Goal: Information Seeking & Learning: Learn about a topic

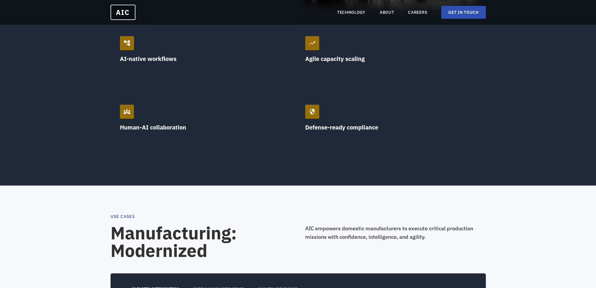
scroll to position [498, 0]
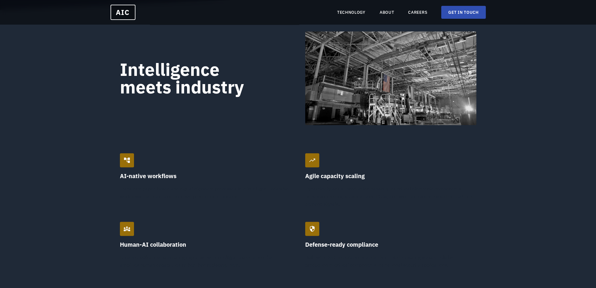
click at [190, 188] on p "Transform paper-based and digital clipboard processes into intelligent, adaptiv…" at bounding box center [205, 192] width 171 height 15
click at [157, 175] on h3 "AI-native workflows" at bounding box center [205, 176] width 171 height 8
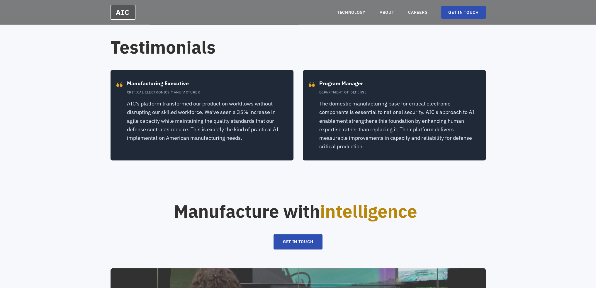
scroll to position [1243, 0]
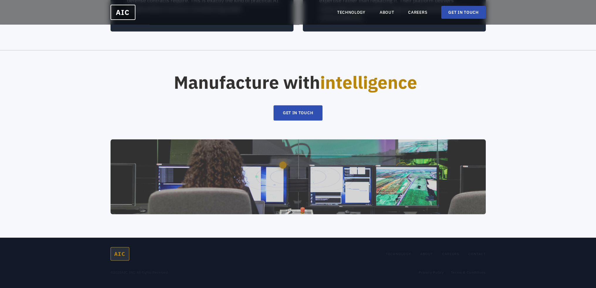
click at [154, 272] on p "© 2025 AIC, INC. All Rights Reserved." at bounding box center [140, 272] width 58 height 5
click at [571, 56] on section "Manufacture with intelligence . GET IN TOUCH" at bounding box center [298, 144] width 596 height 188
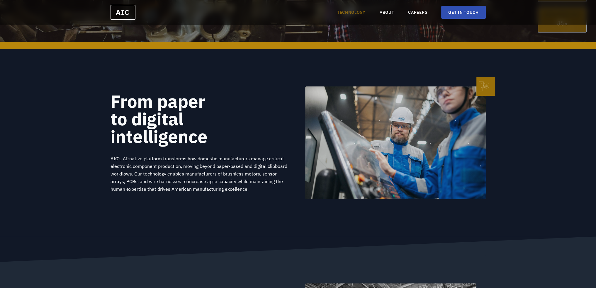
click at [354, 10] on link "TECHNOLOGY" at bounding box center [351, 12] width 28 height 6
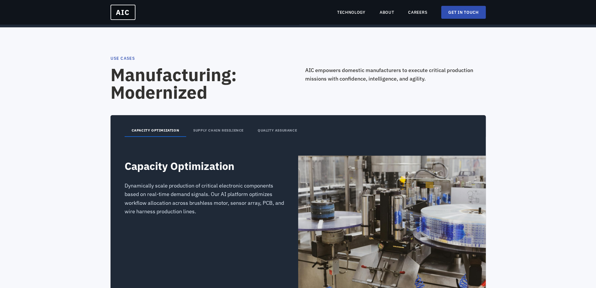
scroll to position [792, 0]
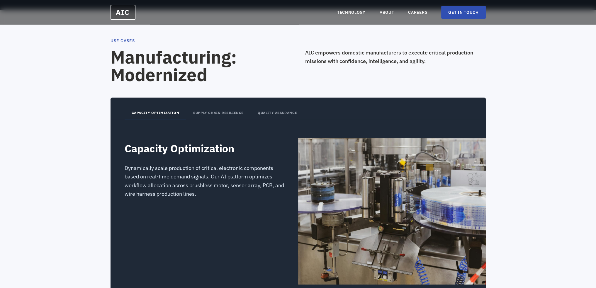
click at [203, 112] on button "SUPPLY CHAIN RESILIENCE" at bounding box center [218, 113] width 65 height 12
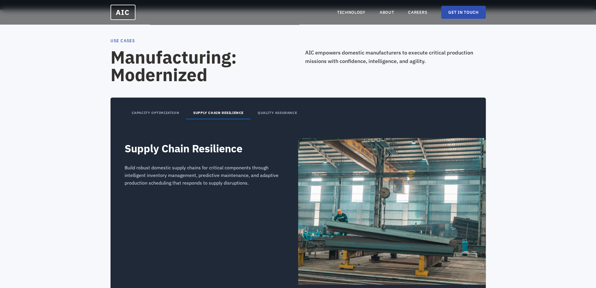
click at [279, 109] on button "QUALITY ASSURANCE" at bounding box center [277, 113] width 53 height 12
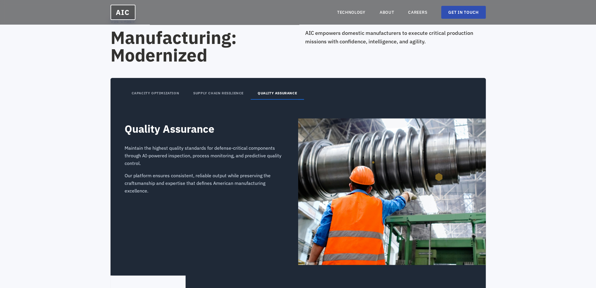
scroll to position [821, 0]
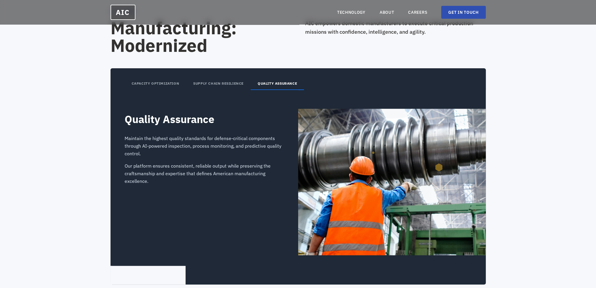
click at [160, 87] on button "CAPACITY OPTIMIZATION" at bounding box center [156, 84] width 62 height 12
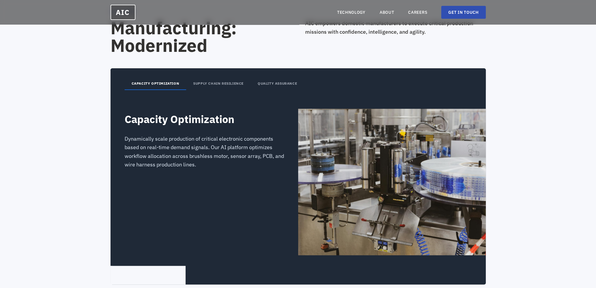
click at [219, 86] on button "SUPPLY CHAIN RESILIENCE" at bounding box center [218, 84] width 65 height 12
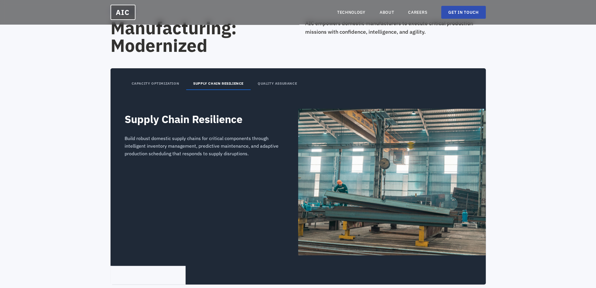
click at [276, 83] on button "QUALITY ASSURANCE" at bounding box center [277, 84] width 53 height 12
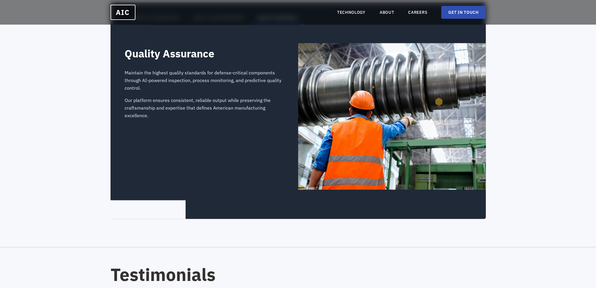
scroll to position [968, 0]
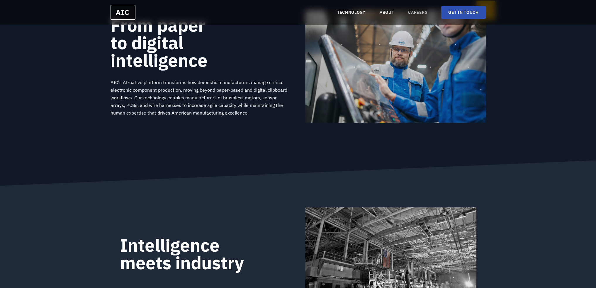
click at [417, 13] on link "CAREERS" at bounding box center [417, 12] width 19 height 6
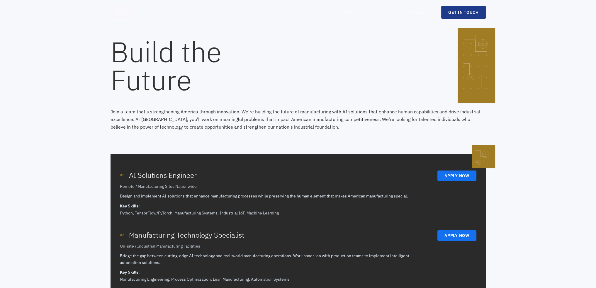
click at [460, 11] on link "GET IN TOUCH" at bounding box center [463, 12] width 44 height 13
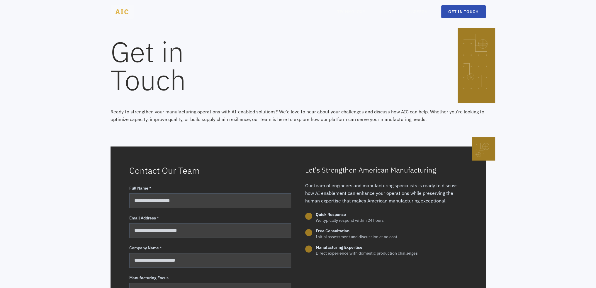
click at [116, 11] on span "AIC" at bounding box center [123, 12] width 24 height 14
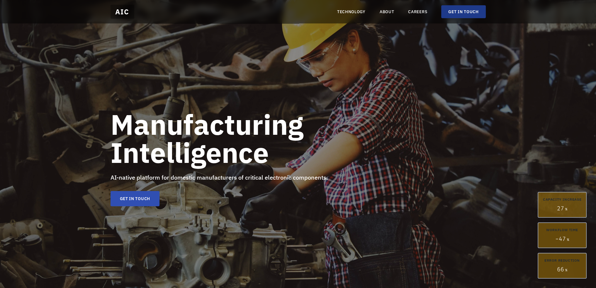
click at [467, 11] on link "GET IN TOUCH" at bounding box center [463, 11] width 44 height 13
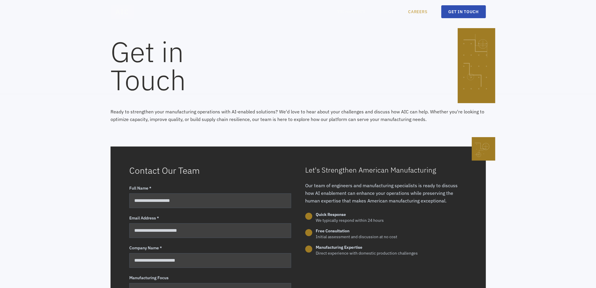
click at [423, 11] on link "CAREERS" at bounding box center [417, 12] width 19 height 6
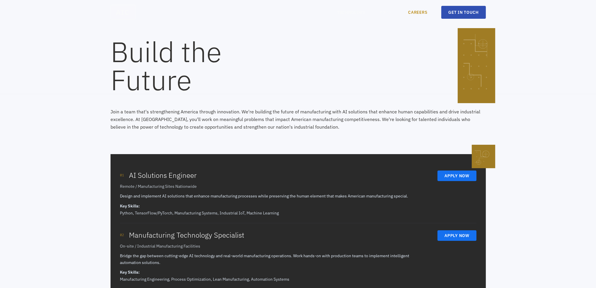
click at [380, 11] on link "ABOUT" at bounding box center [387, 12] width 15 height 6
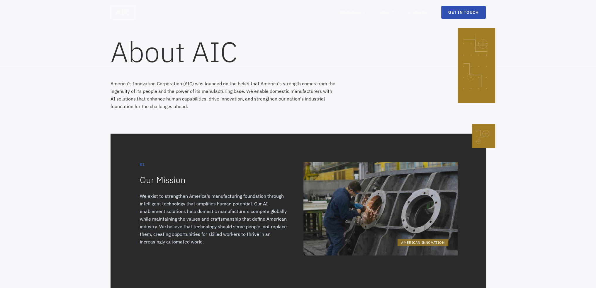
click at [312, 10] on div "AIC TECHNOLOGY ABOUT CAREERS GET IN TOUCH" at bounding box center [298, 12] width 375 height 15
drag, startPoint x: 303, startPoint y: 11, endPoint x: 316, endPoint y: 14, distance: 12.5
click at [309, 13] on div "AIC TECHNOLOGY ABOUT CAREERS GET IN TOUCH" at bounding box center [298, 12] width 375 height 15
click at [316, 14] on div "AIC TECHNOLOGY ABOUT CAREERS GET IN TOUCH" at bounding box center [298, 12] width 375 height 15
click at [121, 16] on span "AIC" at bounding box center [123, 12] width 25 height 15
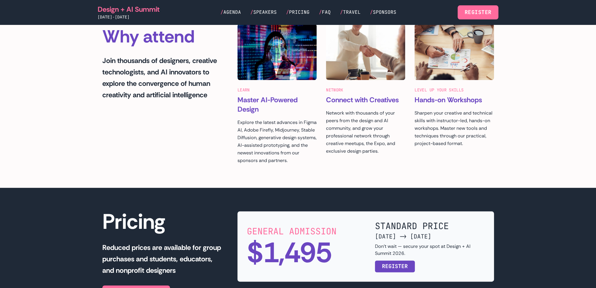
scroll to position [938, 0]
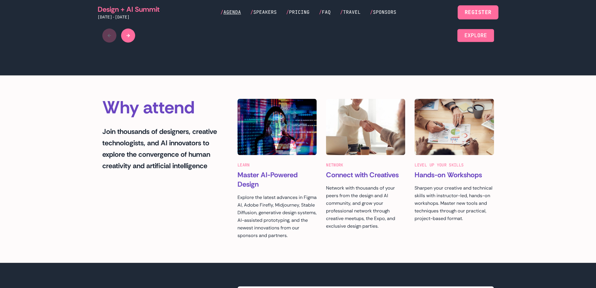
click at [236, 11] on span "Agenda" at bounding box center [232, 12] width 18 height 6
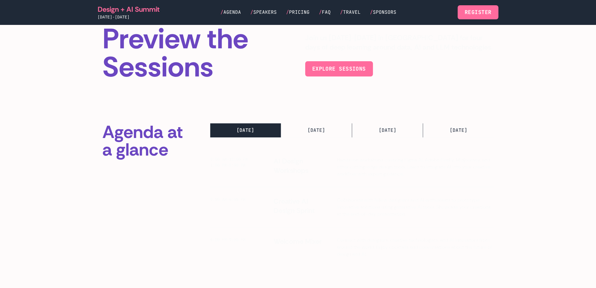
scroll to position [117, 0]
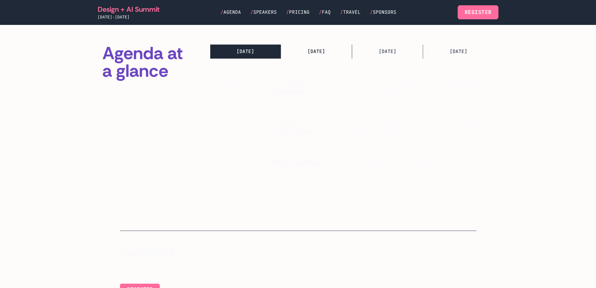
click at [317, 57] on button "[DATE] TUE" at bounding box center [316, 52] width 71 height 14
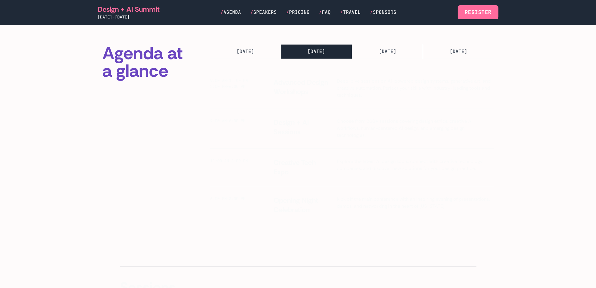
click at [315, 143] on div "9:00 AM-6:00 PM Design + AI Sessions Choose from 200+ sessions covering design …" at bounding box center [352, 128] width 284 height 40
click at [250, 55] on button "[DATE] MON" at bounding box center [245, 52] width 71 height 14
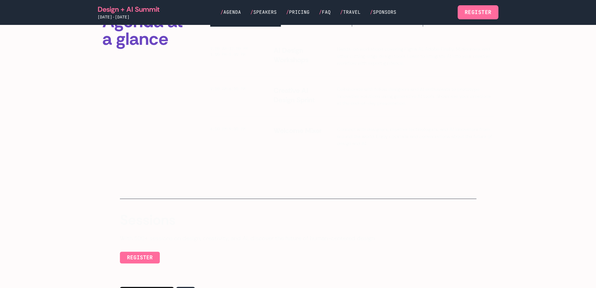
scroll to position [147, 0]
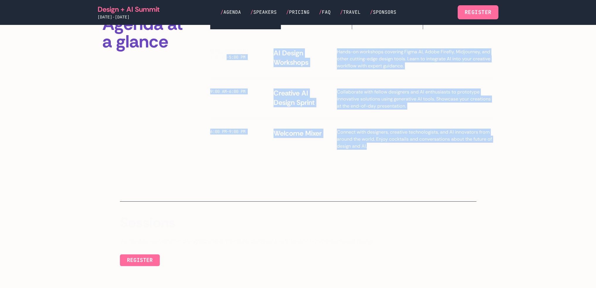
drag, startPoint x: 293, startPoint y: 94, endPoint x: 495, endPoint y: 197, distance: 226.6
click at [495, 197] on main "AGENDA Preview the Sessions Join us [DATE]-[DATE] in [GEOGRAPHIC_DATA] for four…" at bounding box center [298, 226] width 596 height 696
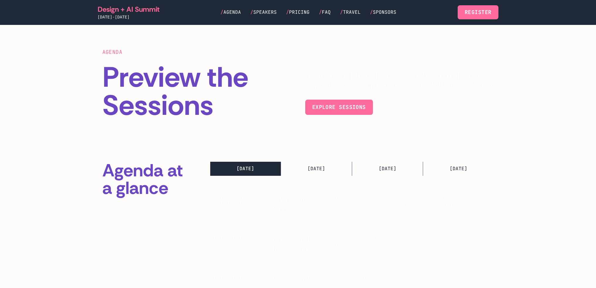
click at [469, 147] on section "Agenda at a glance [DATE] MON [DATE] TUE [DATE] WED [DATE] THURS 9:00 AM-12:00 …" at bounding box center [298, 233] width 596 height 181
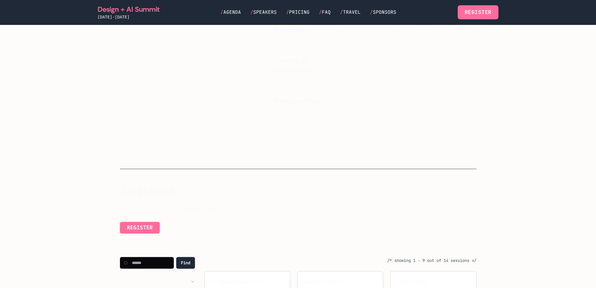
scroll to position [264, 0]
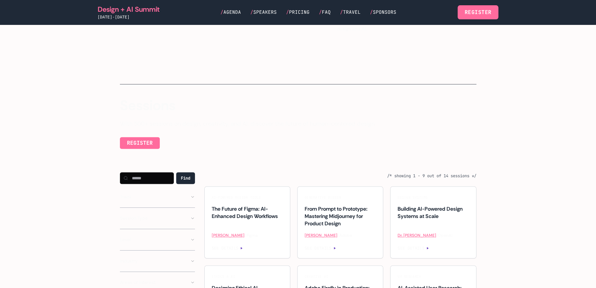
click at [199, 153] on div "Sessions With 500+ sessions on design, creativity, and AI, discover the future …" at bounding box center [298, 129] width 357 height 60
click at [145, 203] on div "Track AI Tools Creative AI Generative AI Design Systems Ethics & AI UX Research…" at bounding box center [157, 199] width 75 height 17
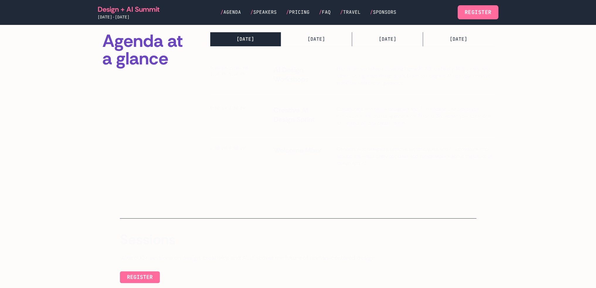
scroll to position [29, 0]
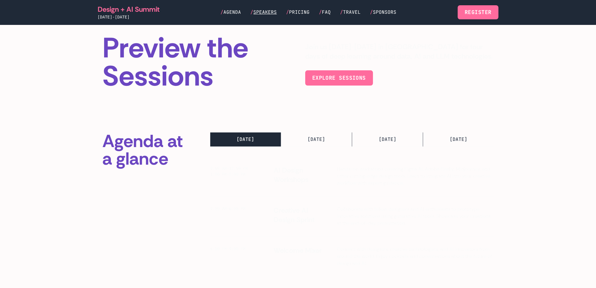
click at [259, 11] on span "Speakers" at bounding box center [264, 12] width 23 height 6
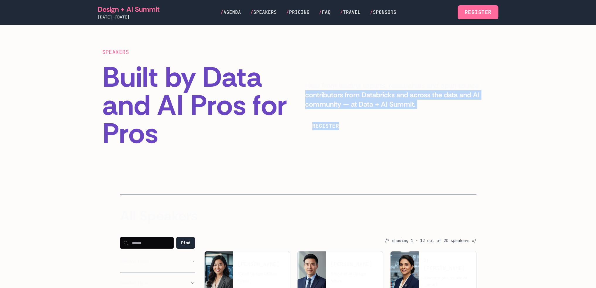
drag, startPoint x: 304, startPoint y: 95, endPoint x: 402, endPoint y: 159, distance: 117.3
click at [402, 159] on section "SPEAKERS Built by Data and AI Pros for Pros Hear from leading experts, research…" at bounding box center [298, 98] width 596 height 147
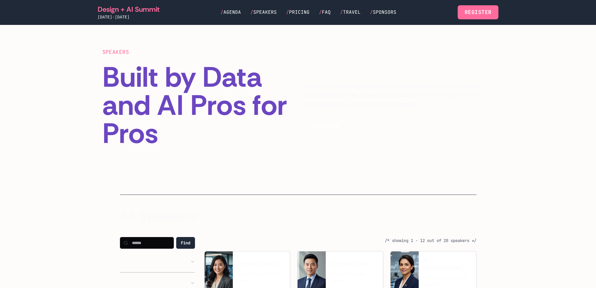
click at [402, 159] on section "SPEAKERS Built by Data and AI Pros for Pros Hear from leading experts, research…" at bounding box center [298, 98] width 596 height 147
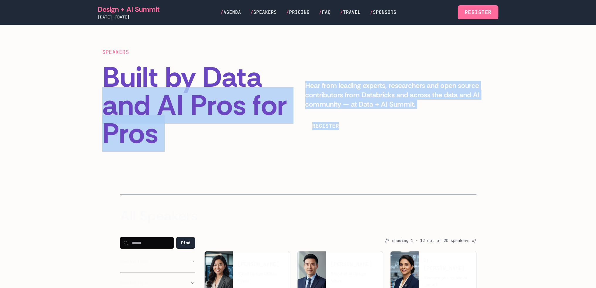
drag, startPoint x: 304, startPoint y: 80, endPoint x: 272, endPoint y: 58, distance: 39.0
click at [272, 58] on section "SPEAKERS Built by Data and AI Pros for Pros Hear from leading experts, research…" at bounding box center [298, 98] width 596 height 147
click at [272, 58] on div "SPEAKERS Built by Data and AI Pros for Pros" at bounding box center [196, 98] width 189 height 100
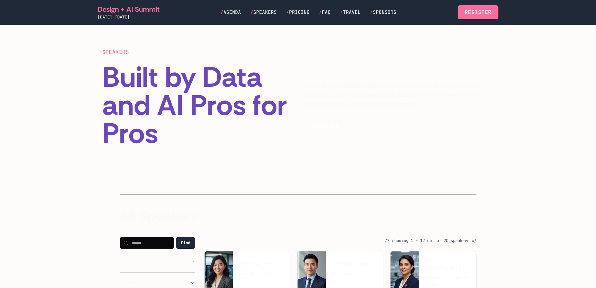
click at [303, 17] on div "Design + AI Summit [DATE]-[DATE] / Agenda / Speakers / Pricing / FAQ / Travel /…" at bounding box center [298, 12] width 401 height 15
click at [301, 10] on span "Pricing" at bounding box center [299, 12] width 21 height 6
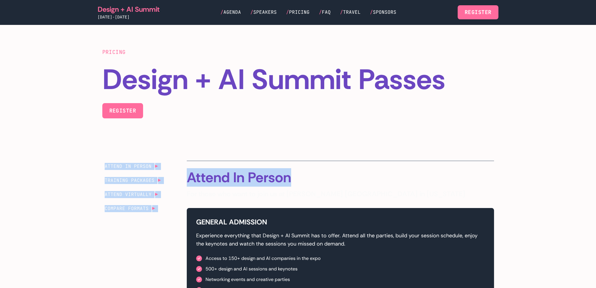
drag, startPoint x: 202, startPoint y: 99, endPoint x: 401, endPoint y: 171, distance: 212.1
click at [396, 171] on h2 "Attend In Person" at bounding box center [340, 178] width 307 height 14
click at [265, 10] on span "Speakers" at bounding box center [264, 12] width 23 height 6
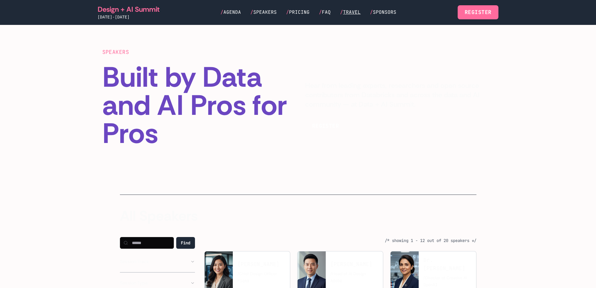
click at [356, 10] on span "Travel" at bounding box center [352, 12] width 18 height 6
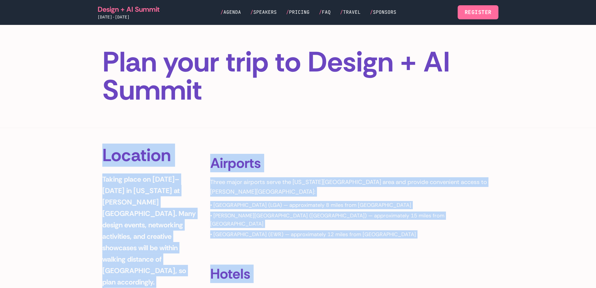
drag, startPoint x: 228, startPoint y: 99, endPoint x: 343, endPoint y: 213, distance: 162.6
drag, startPoint x: 343, startPoint y: 213, endPoint x: 303, endPoint y: 119, distance: 102.1
click at [343, 213] on li "• [PERSON_NAME][GEOGRAPHIC_DATA] ([GEOGRAPHIC_DATA]) — approximately 15 miles f…" at bounding box center [352, 220] width 284 height 16
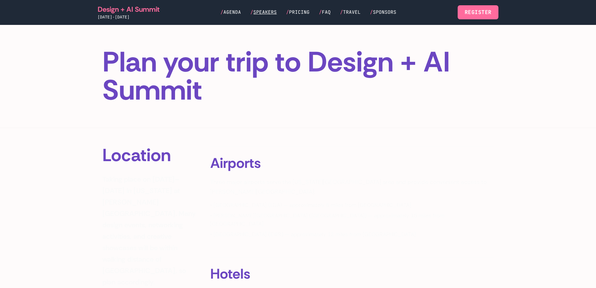
click at [267, 11] on span "Speakers" at bounding box center [264, 12] width 23 height 6
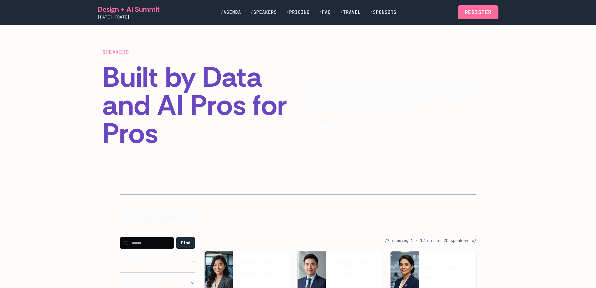
click at [232, 13] on span "Agenda" at bounding box center [232, 12] width 18 height 6
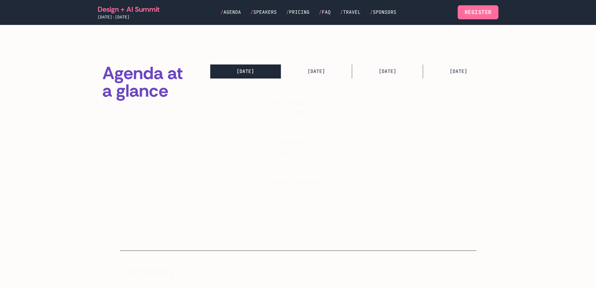
scroll to position [88, 0]
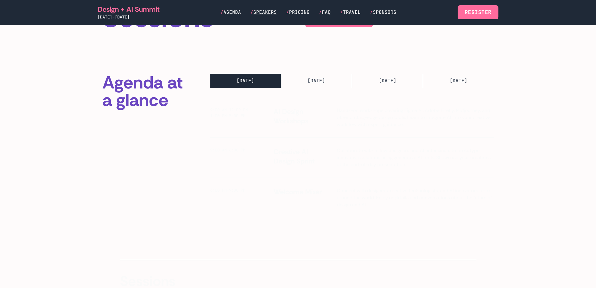
click at [265, 12] on span "Speakers" at bounding box center [264, 12] width 23 height 6
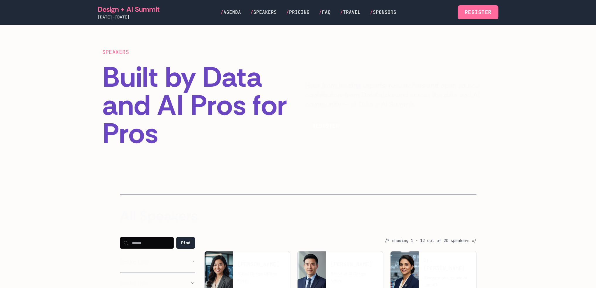
click at [299, 11] on span "Pricing" at bounding box center [299, 12] width 21 height 6
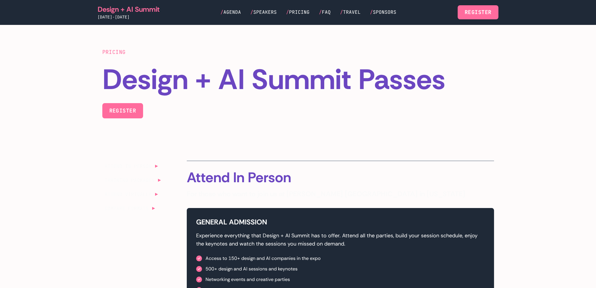
click at [331, 11] on nav "/ Agenda / Speakers / Pricing / FAQ / Travel / Sponsors" at bounding box center [308, 12] width 176 height 7
click at [384, 11] on span "Sponsors" at bounding box center [384, 12] width 23 height 6
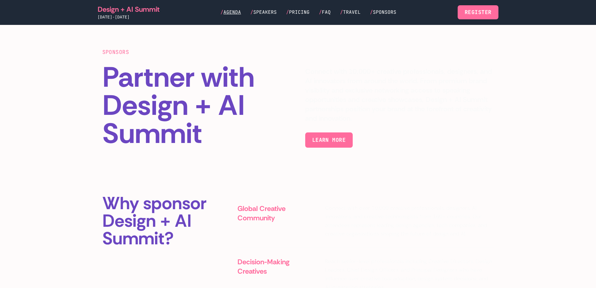
click at [240, 13] on span "Agenda" at bounding box center [232, 12] width 18 height 6
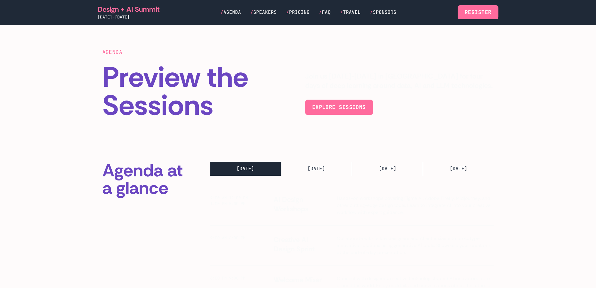
click at [123, 9] on link "Design + AI Summit" at bounding box center [129, 9] width 62 height 9
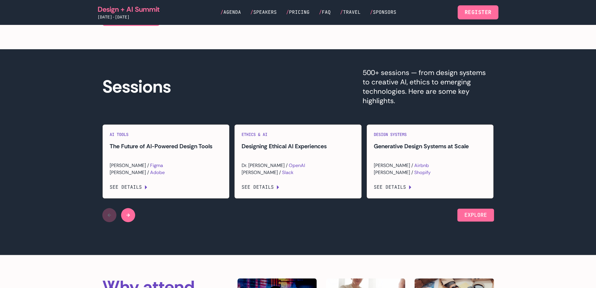
scroll to position [714, 0]
